Goal: Manage account settings

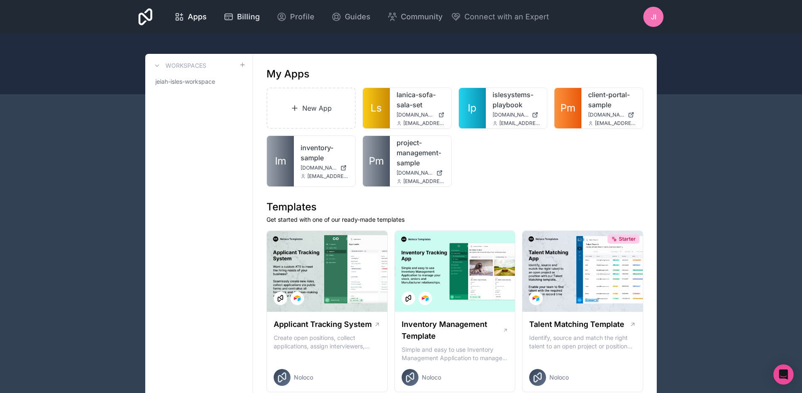
click at [243, 25] on link "Billing" at bounding box center [242, 17] width 50 height 19
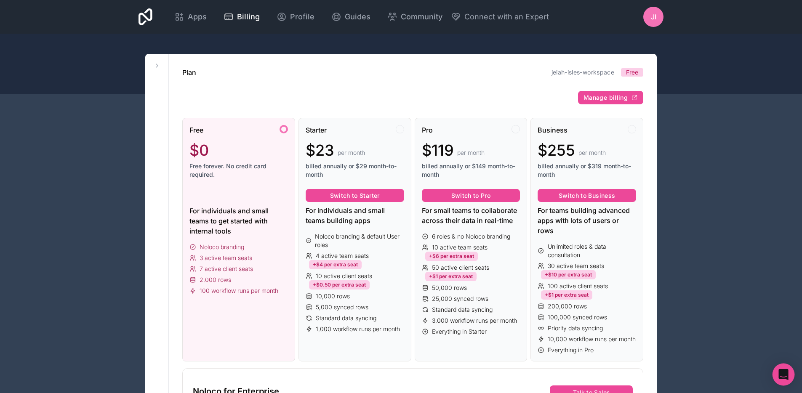
click at [779, 370] on icon "Open Intercom Messenger" at bounding box center [783, 374] width 11 height 11
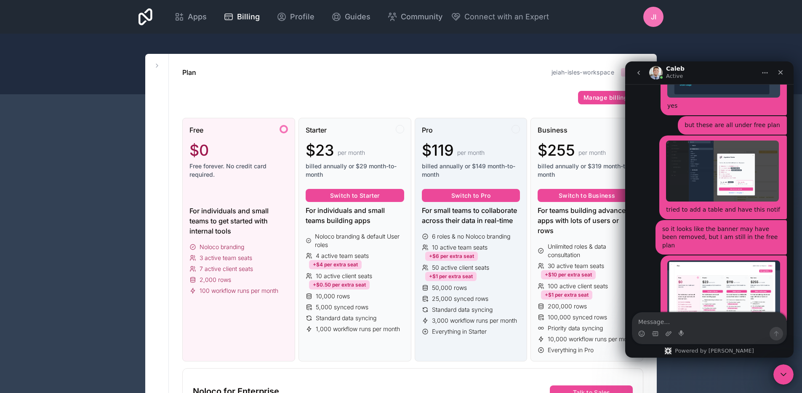
scroll to position [1282, 0]
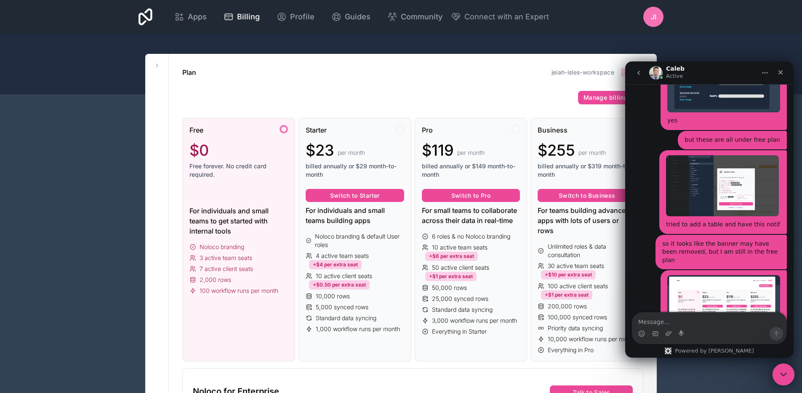
scroll to position [1282, 0]
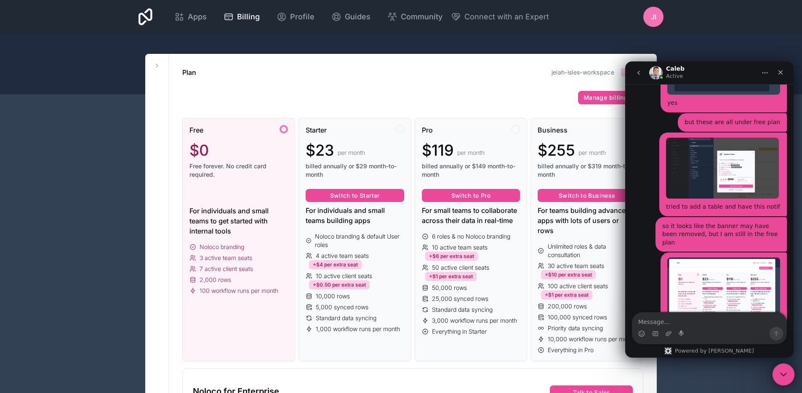
click at [778, 369] on icon "Close Intercom Messenger" at bounding box center [782, 373] width 10 height 10
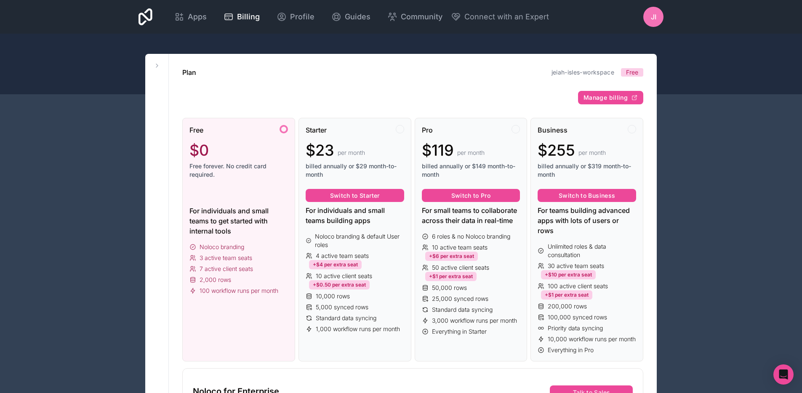
click at [638, 17] on div "Apps Billing Profile Guides Community Connect with an Expert JI Billing Profile…" at bounding box center [401, 17] width 538 height 34
click at [645, 16] on div "JI" at bounding box center [653, 17] width 20 height 20
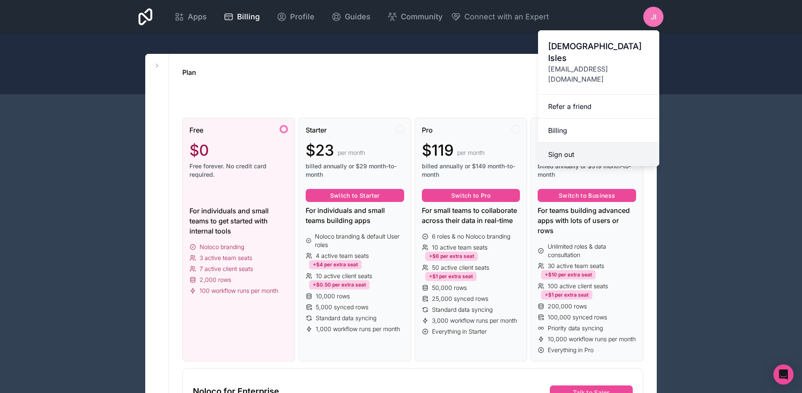
click at [580, 143] on button "Sign out" at bounding box center [598, 155] width 121 height 24
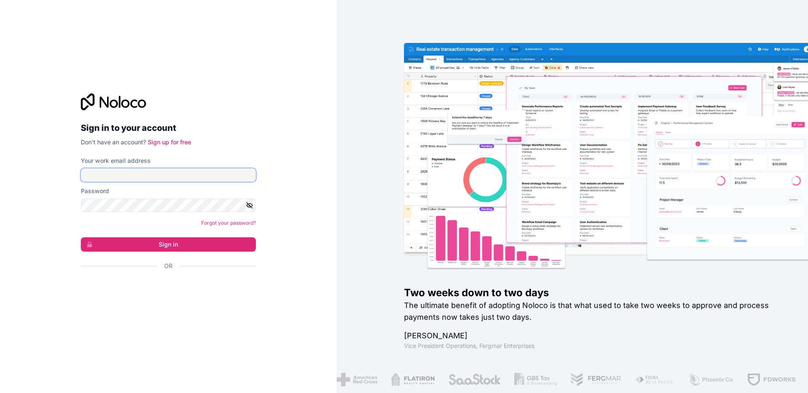
click at [180, 181] on input "Your work email address" at bounding box center [168, 174] width 175 height 13
